Goal: Task Accomplishment & Management: Manage account settings

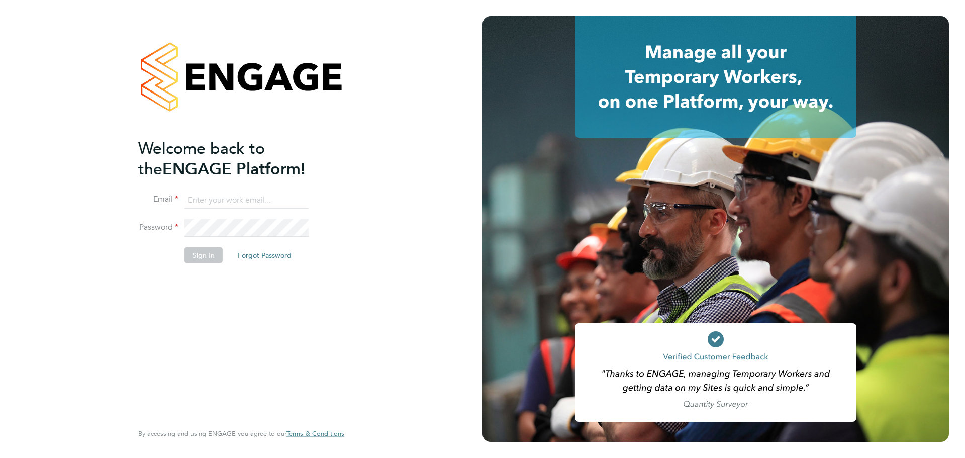
click at [261, 208] on input at bounding box center [246, 200] width 124 height 18
type input "daniel.smith@countrysidepartnerships.com"
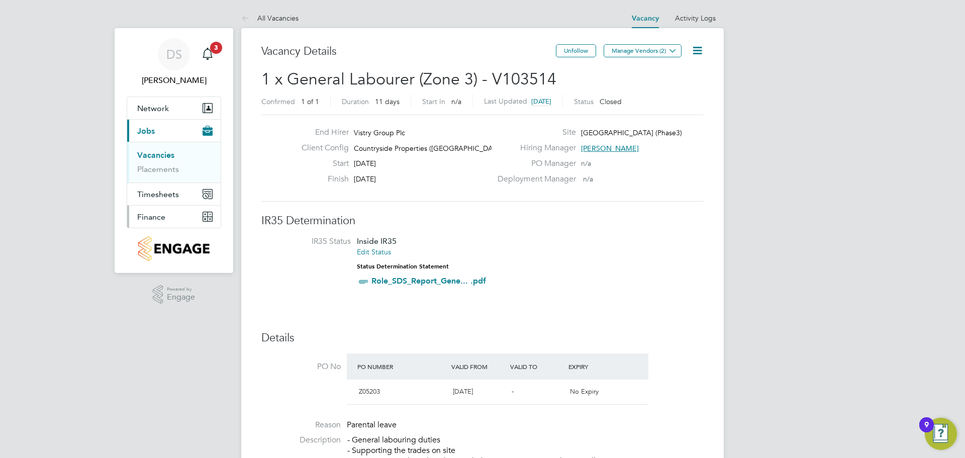
click at [160, 217] on span "Finance" at bounding box center [151, 217] width 28 height 10
click at [156, 200] on link "Invoices & Credit Notes" at bounding box center [168, 205] width 63 height 20
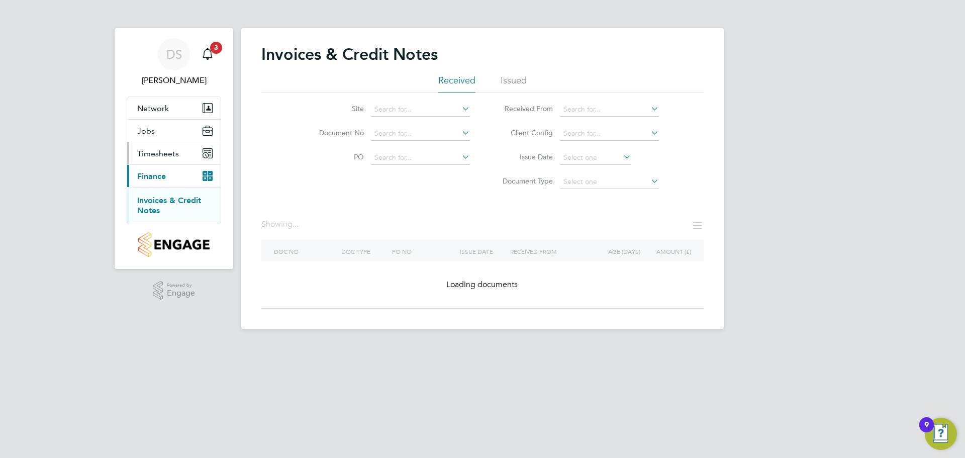
click at [176, 156] on span "Timesheets" at bounding box center [158, 154] width 42 height 10
click at [169, 176] on link "Timesheets" at bounding box center [158, 178] width 42 height 10
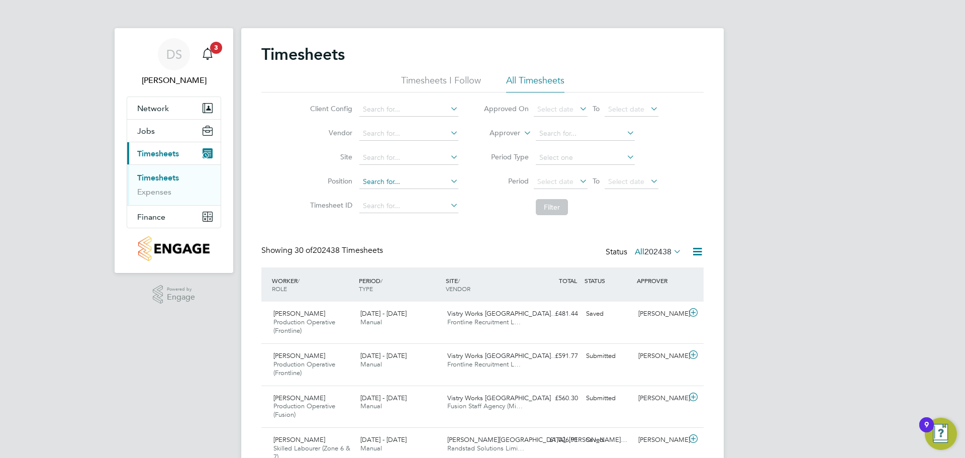
scroll to position [34, 87]
click at [400, 152] on input at bounding box center [408, 158] width 99 height 14
click at [409, 171] on li "Paddock Wood" at bounding box center [408, 172] width 100 height 14
type input "Paddock Wood"
click at [551, 210] on button "Filter" at bounding box center [552, 207] width 32 height 16
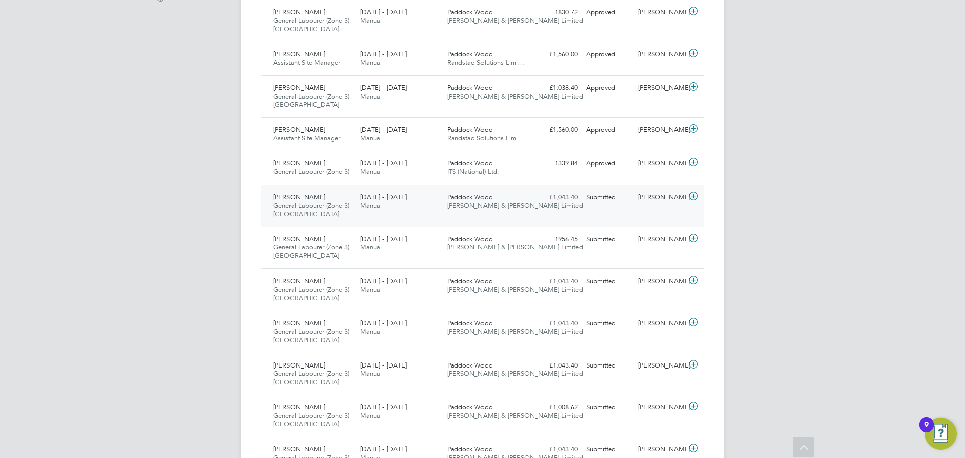
click at [523, 212] on div "Paddock Wood [PERSON_NAME] & [PERSON_NAME] Limited" at bounding box center [486, 201] width 87 height 25
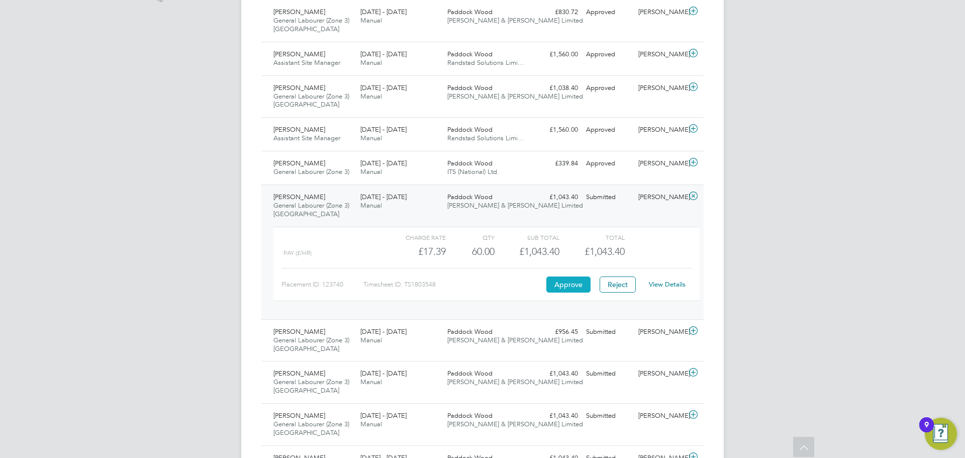
click at [573, 285] on button "Approve" at bounding box center [568, 284] width 44 height 16
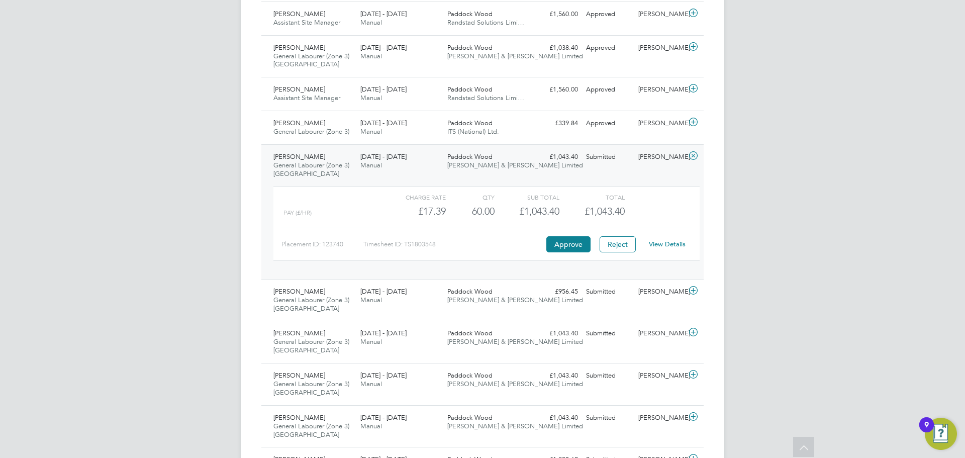
click at [523, 164] on div "Paddock Wood [PERSON_NAME] & [PERSON_NAME] Limited" at bounding box center [486, 161] width 87 height 25
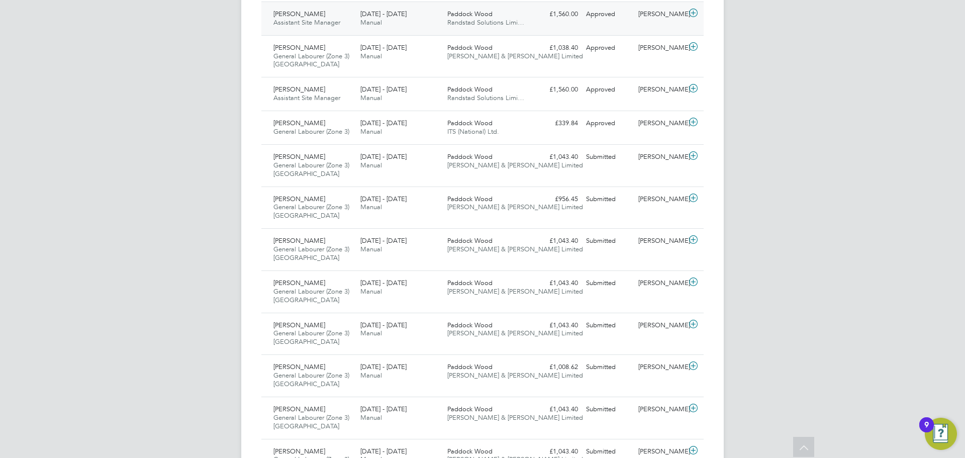
drag, startPoint x: 787, startPoint y: 175, endPoint x: 599, endPoint y: 21, distance: 243.1
click at [787, 175] on div "DS [PERSON_NAME] Notifications 3 Applications: Network Team Members Sites Worke…" at bounding box center [482, 438] width 965 height 1561
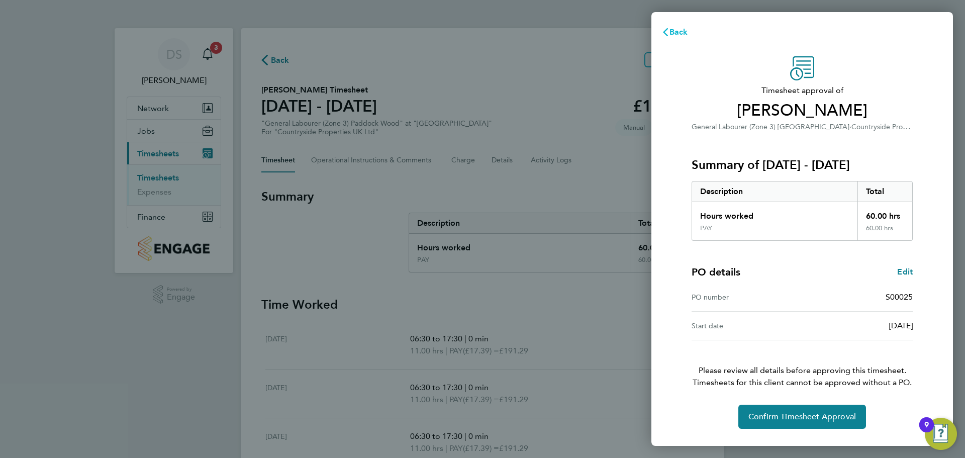
click at [677, 36] on span "Back" at bounding box center [678, 32] width 19 height 10
